Goal: Information Seeking & Learning: Learn about a topic

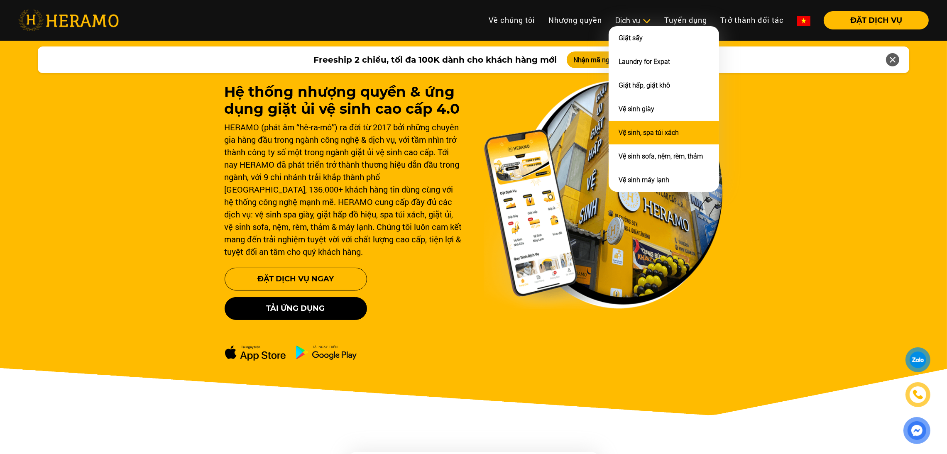
click at [647, 129] on link "Vệ sinh, spa túi xách" at bounding box center [649, 133] width 60 height 8
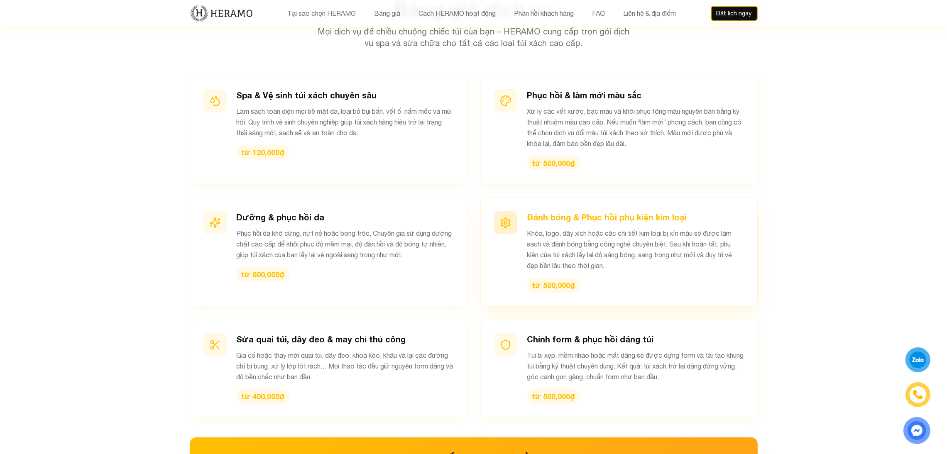
scroll to position [953, 0]
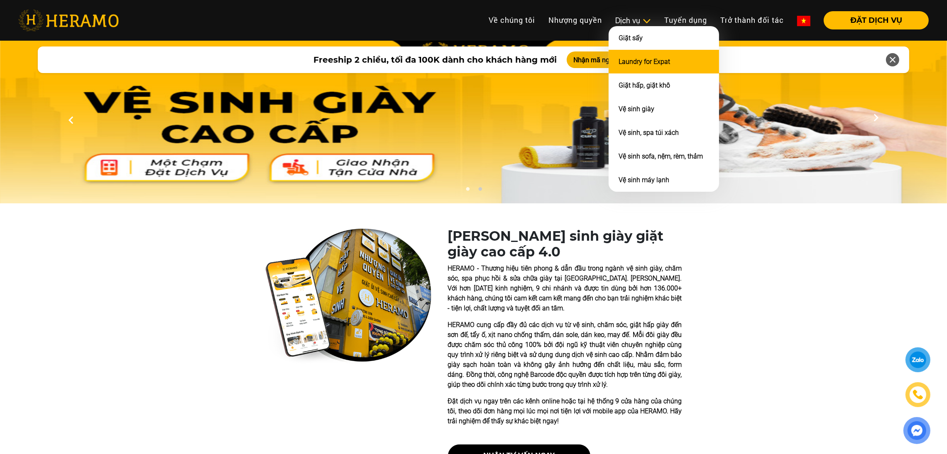
click at [637, 55] on li "Laundry for Expat" at bounding box center [664, 62] width 110 height 24
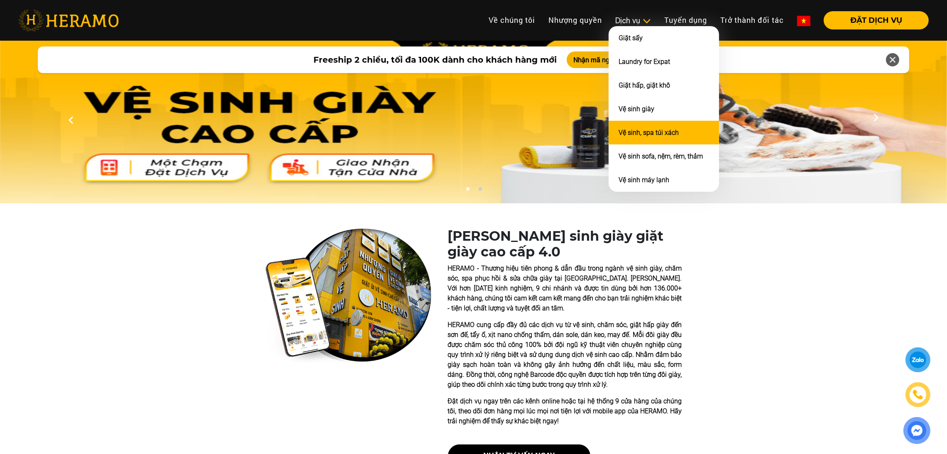
click at [647, 132] on link "Vệ sinh, spa túi xách" at bounding box center [649, 133] width 60 height 8
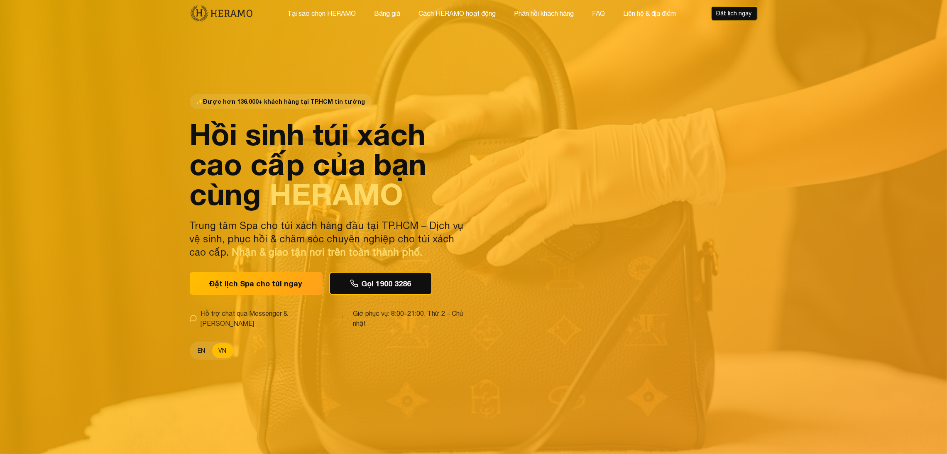
click at [203, 350] on button "EN" at bounding box center [201, 350] width 21 height 15
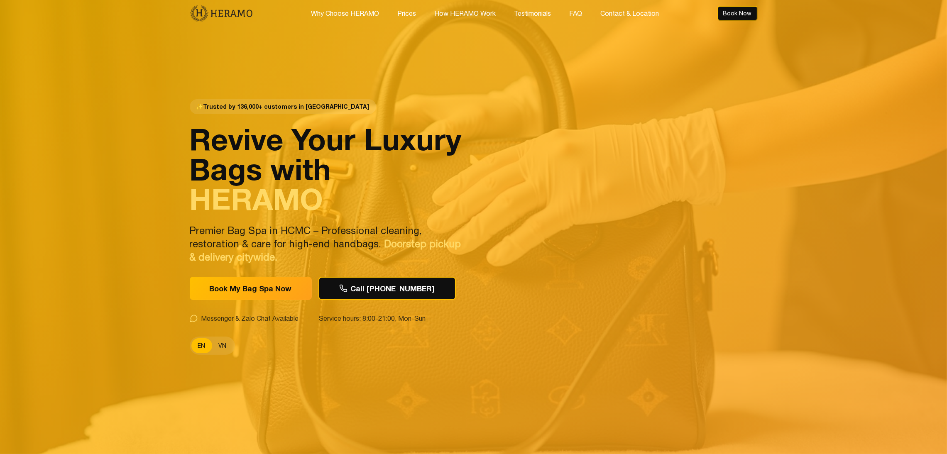
click at [220, 350] on button "VN" at bounding box center [222, 345] width 21 height 15
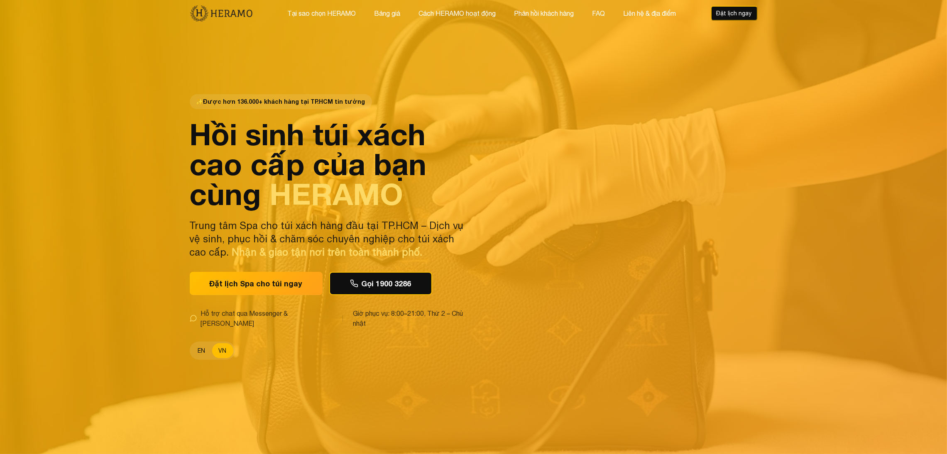
click at [195, 347] on button "EN" at bounding box center [201, 350] width 21 height 15
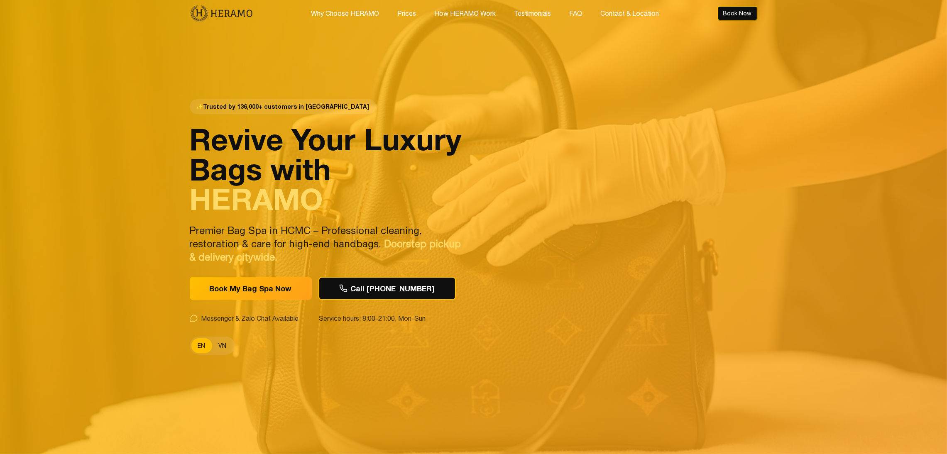
click at [226, 351] on button "VN" at bounding box center [222, 345] width 21 height 15
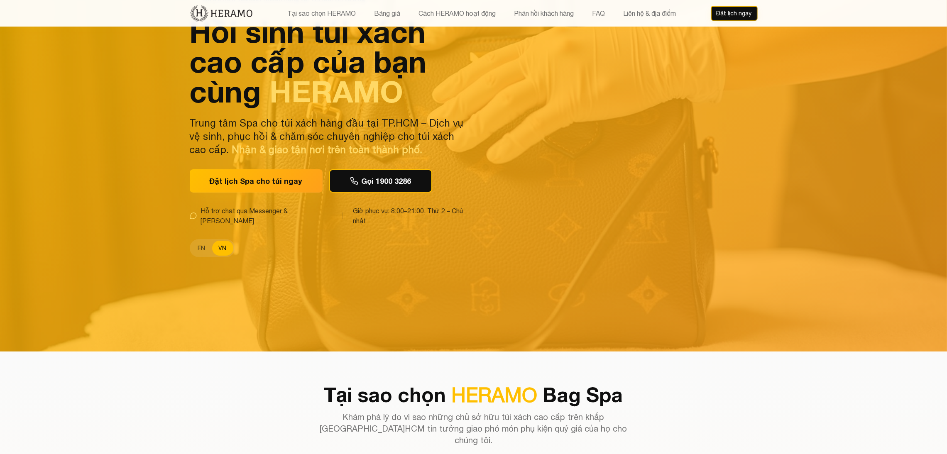
scroll to position [105, 0]
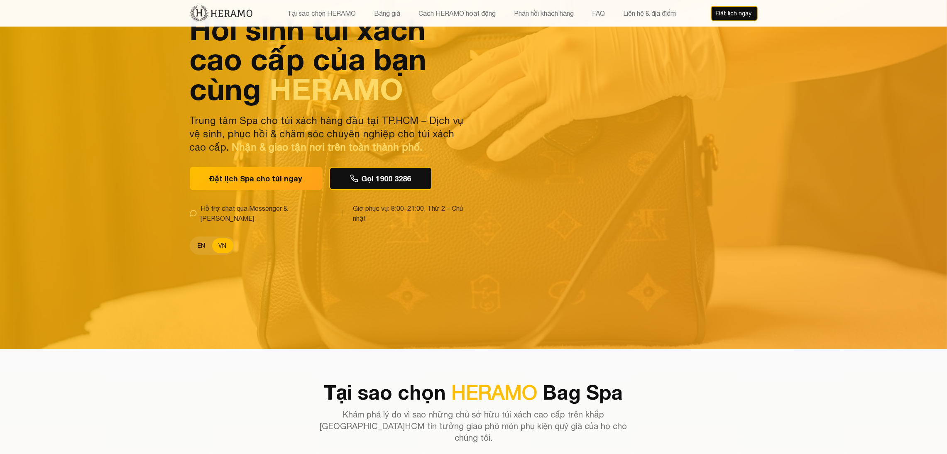
click at [206, 238] on button "EN" at bounding box center [201, 245] width 21 height 15
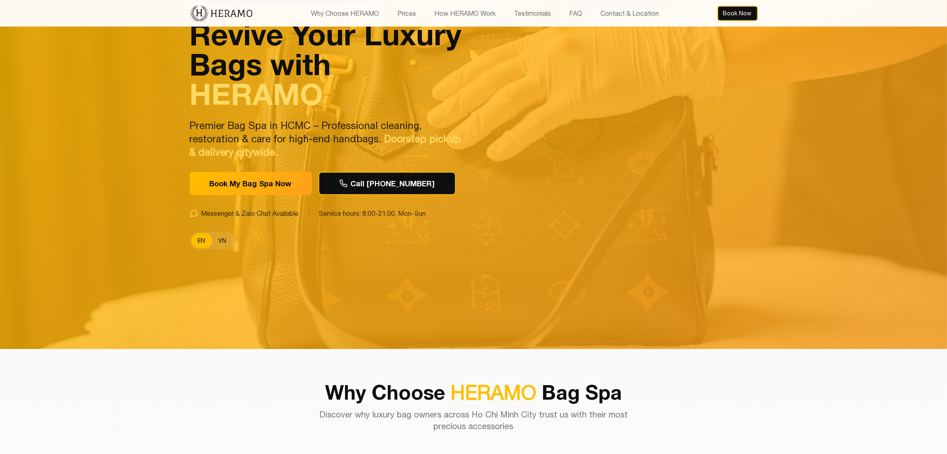
click at [228, 239] on button "VN" at bounding box center [222, 240] width 21 height 15
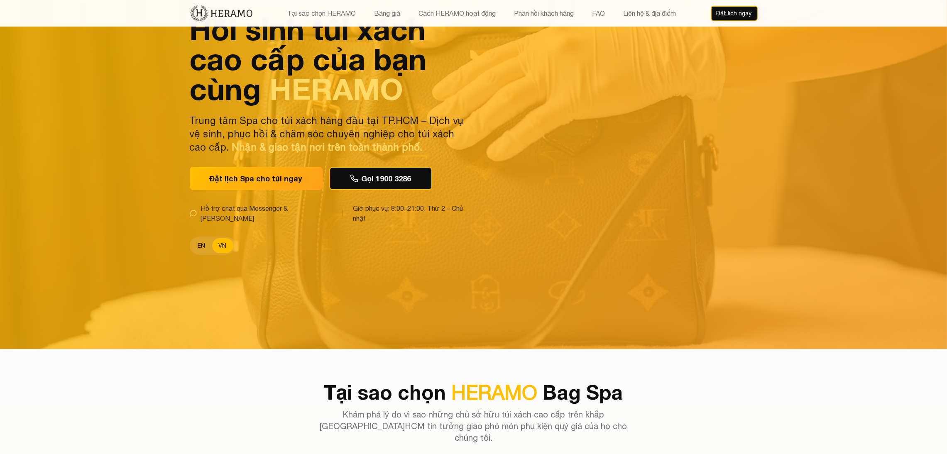
click at [205, 238] on button "EN" at bounding box center [201, 245] width 21 height 15
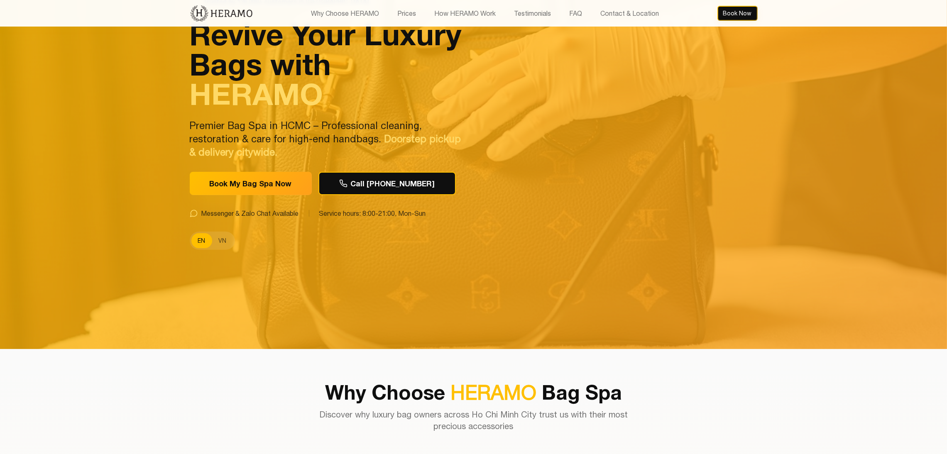
click at [211, 237] on div "EN VN" at bounding box center [212, 241] width 45 height 18
click at [213, 237] on button "VN" at bounding box center [222, 240] width 21 height 15
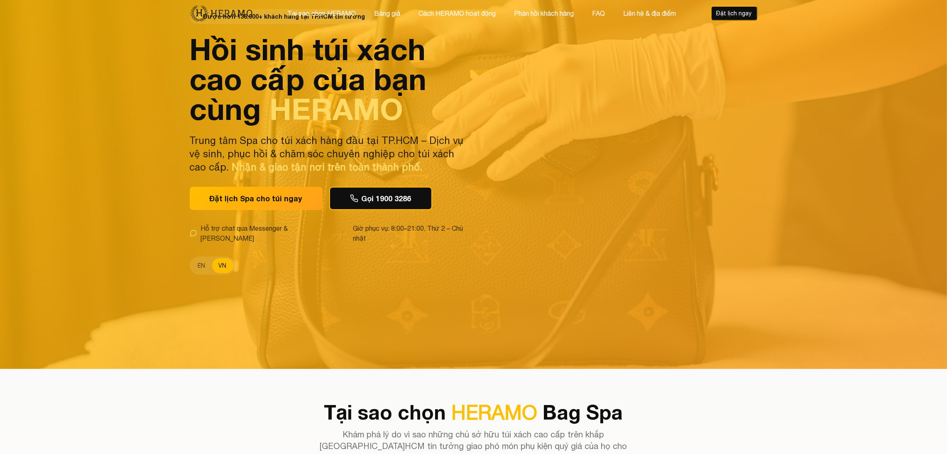
scroll to position [0, 0]
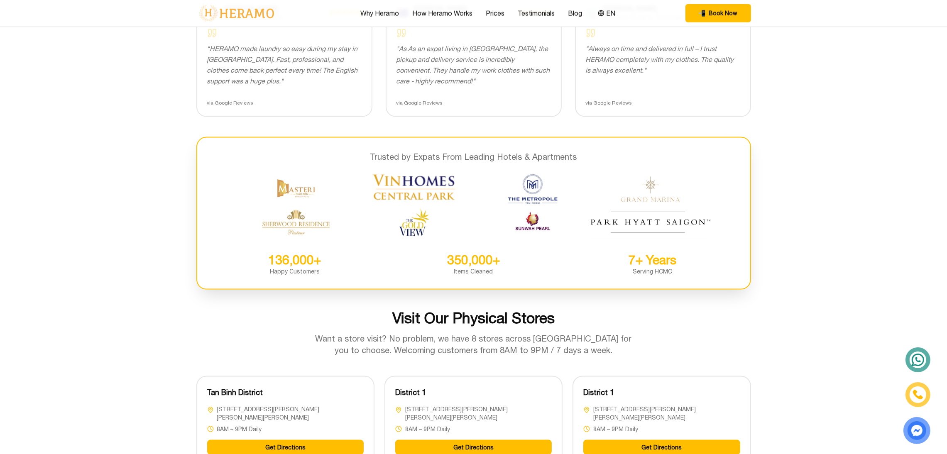
scroll to position [1734, 0]
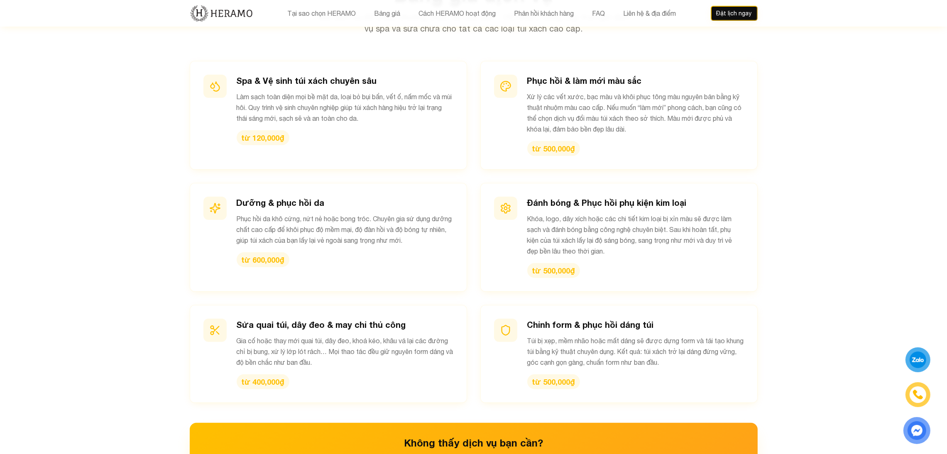
scroll to position [950, 0]
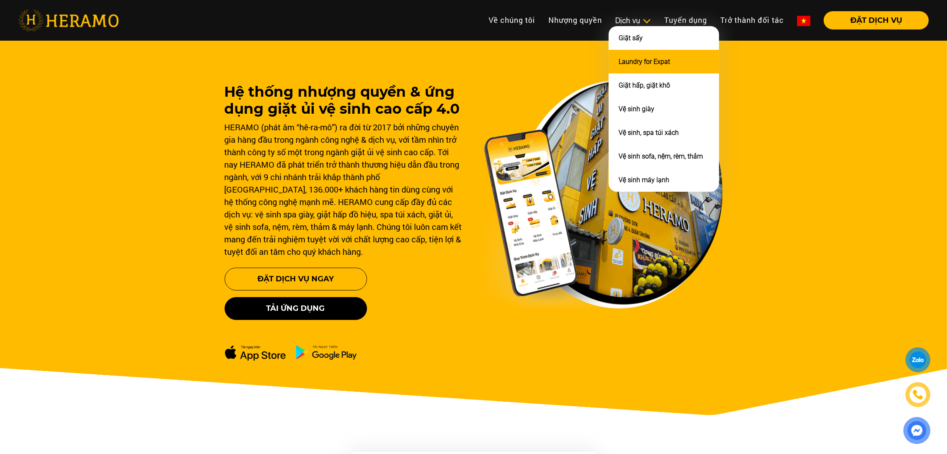
click at [638, 65] on li "Laundry for Expat" at bounding box center [664, 62] width 110 height 24
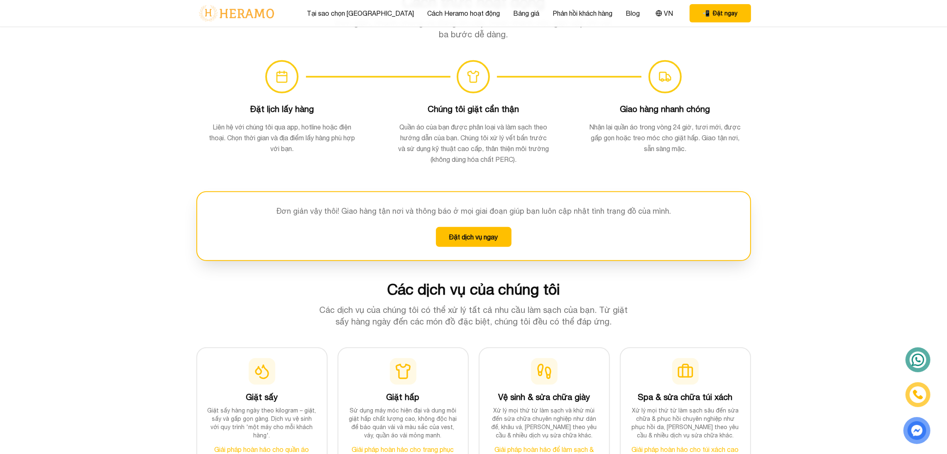
scroll to position [584, 0]
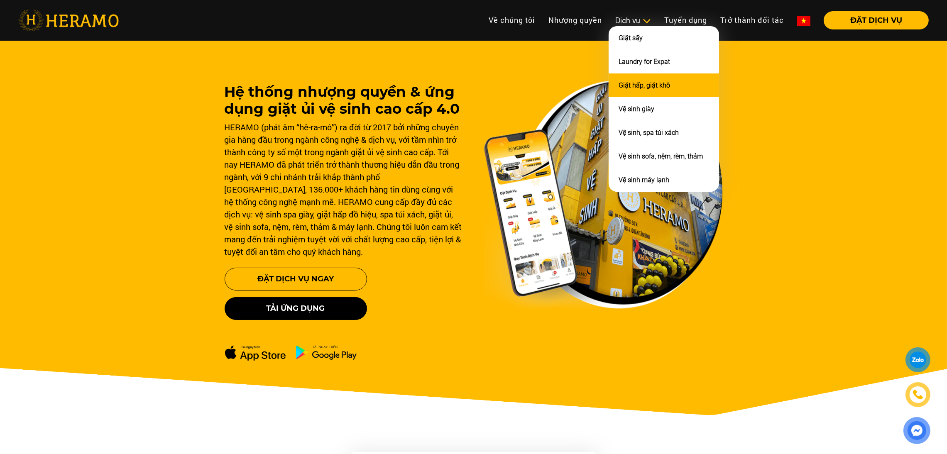
click at [632, 91] on li "Giặt hấp, giặt khô" at bounding box center [664, 86] width 110 height 24
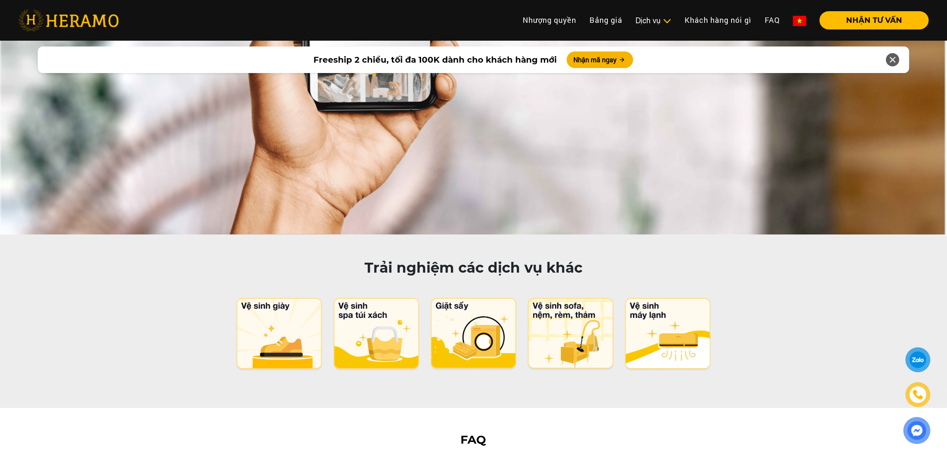
scroll to position [3937, 0]
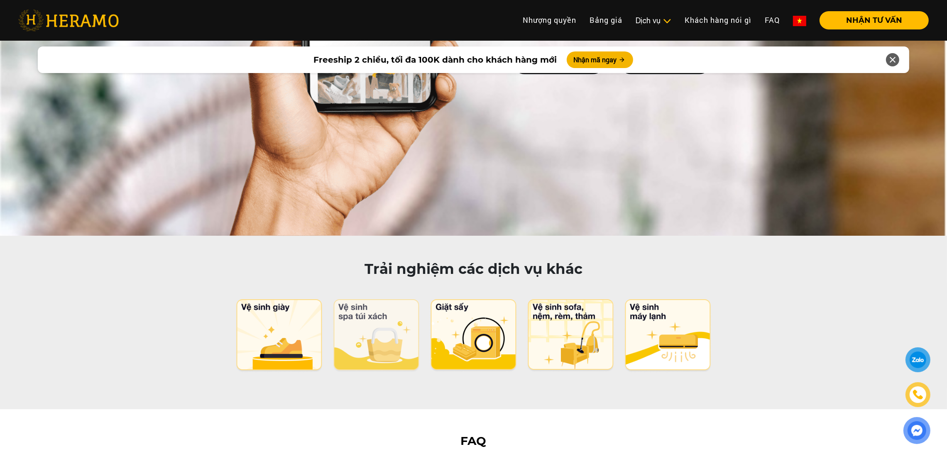
click at [373, 299] on img at bounding box center [377, 336] width 88 height 74
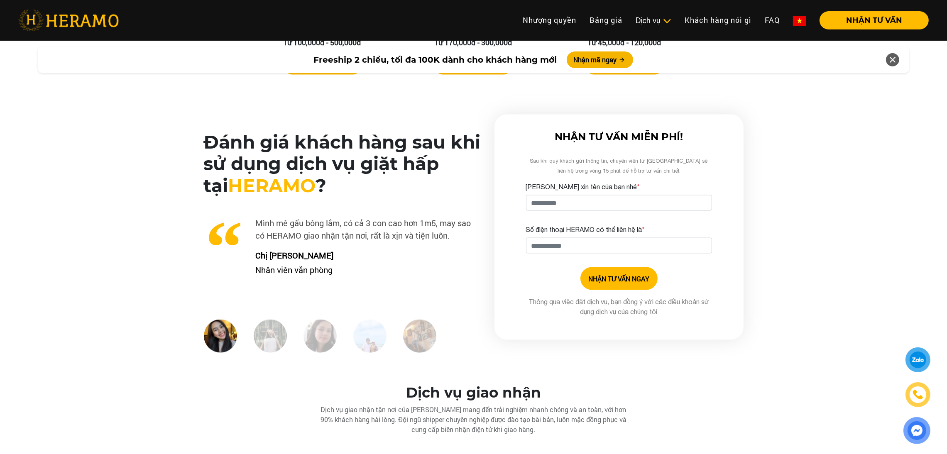
scroll to position [1991, 0]
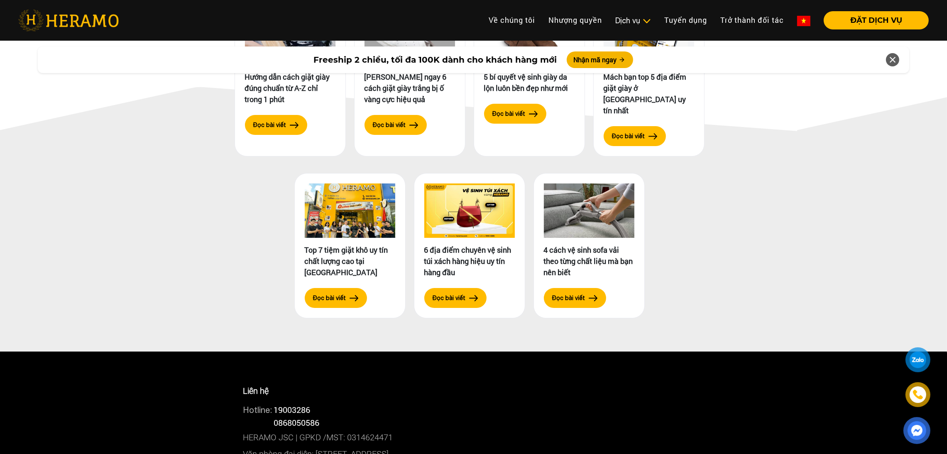
scroll to position [4120, 0]
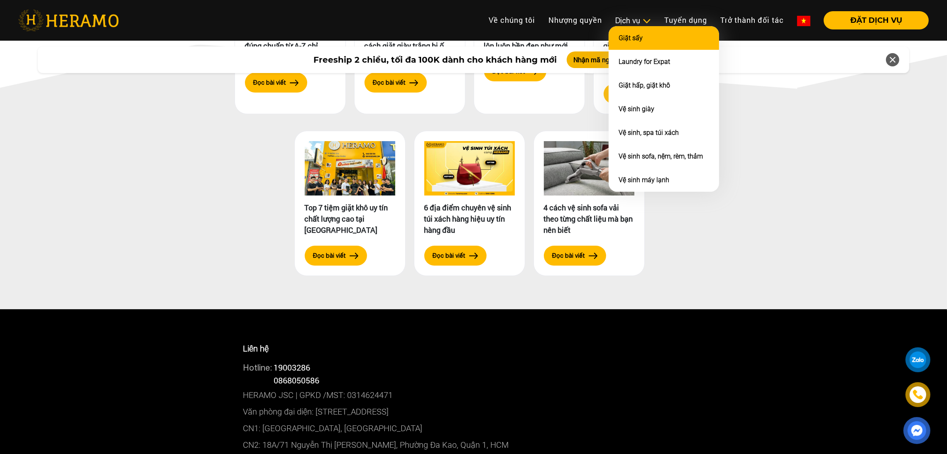
click at [631, 39] on link "Giặt sấy" at bounding box center [631, 38] width 24 height 8
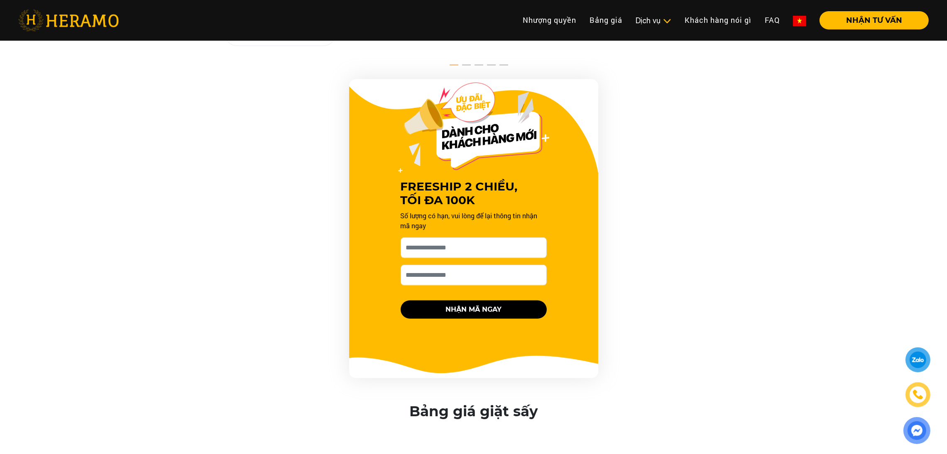
scroll to position [597, 0]
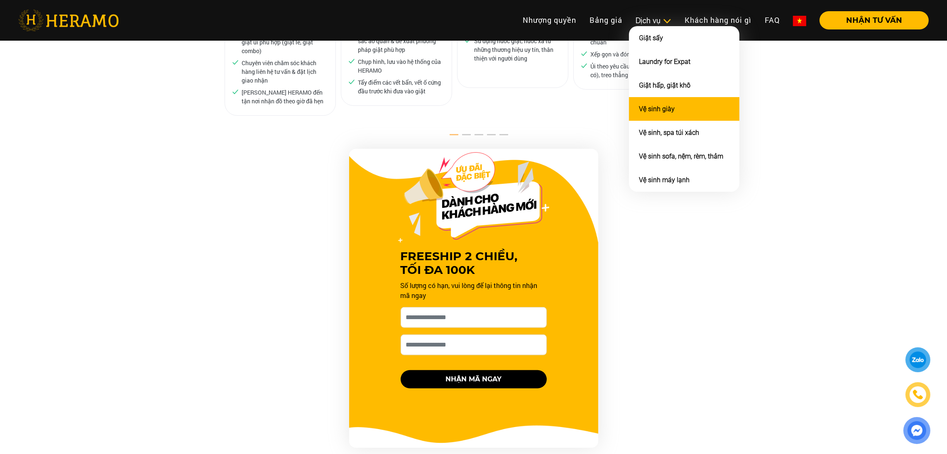
click at [654, 101] on li "Vệ sinh giày" at bounding box center [684, 109] width 110 height 24
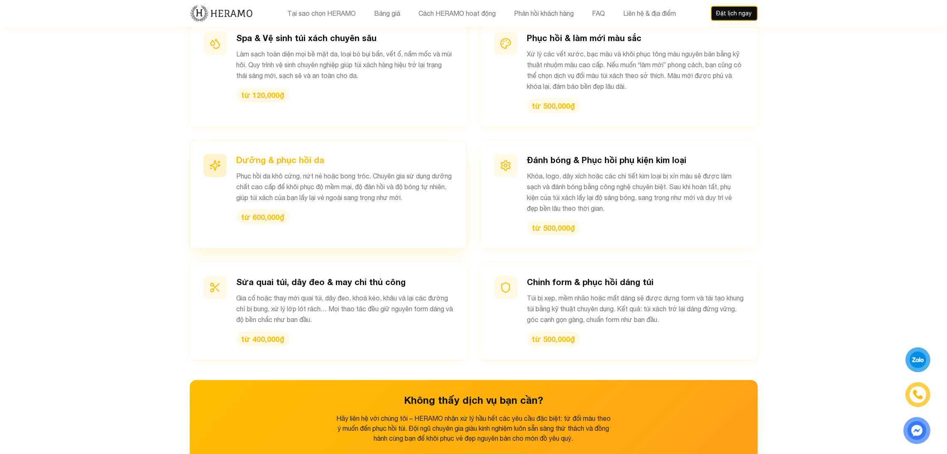
scroll to position [999, 0]
